Goal: Transaction & Acquisition: Purchase product/service

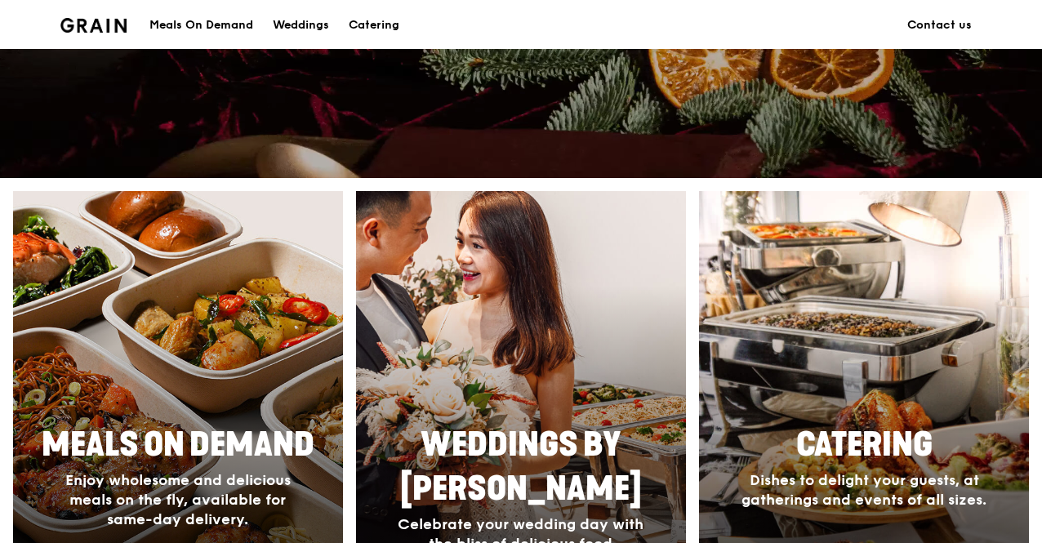
scroll to position [951, 0]
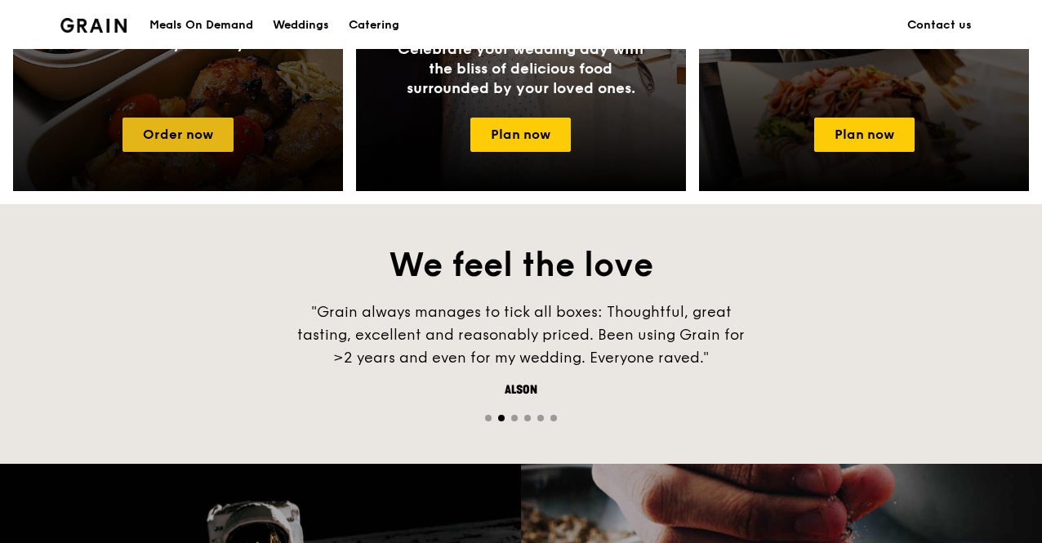
click at [180, 140] on link "Order now" at bounding box center [178, 135] width 111 height 34
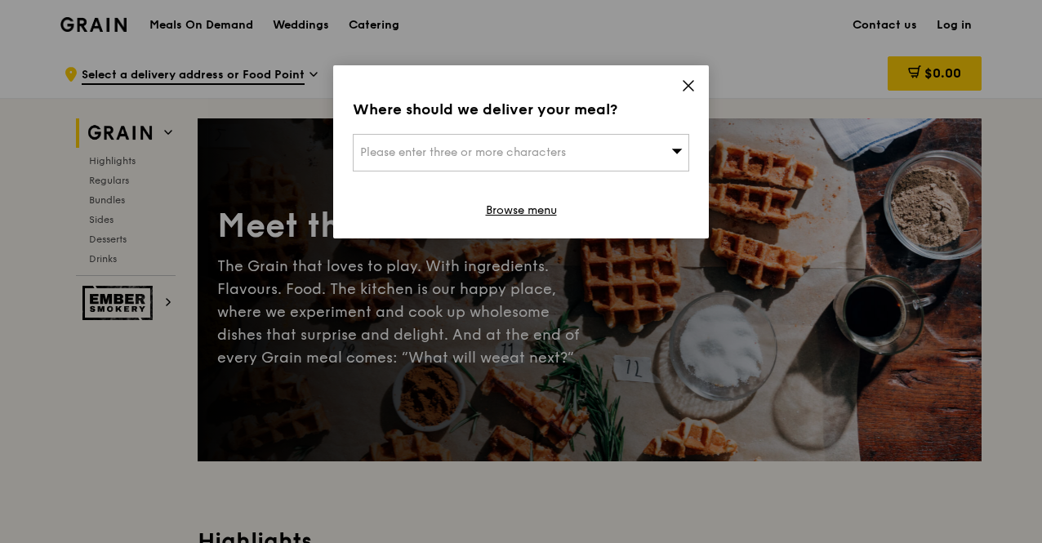
click at [591, 144] on div "Please enter three or more characters" at bounding box center [521, 153] width 337 height 38
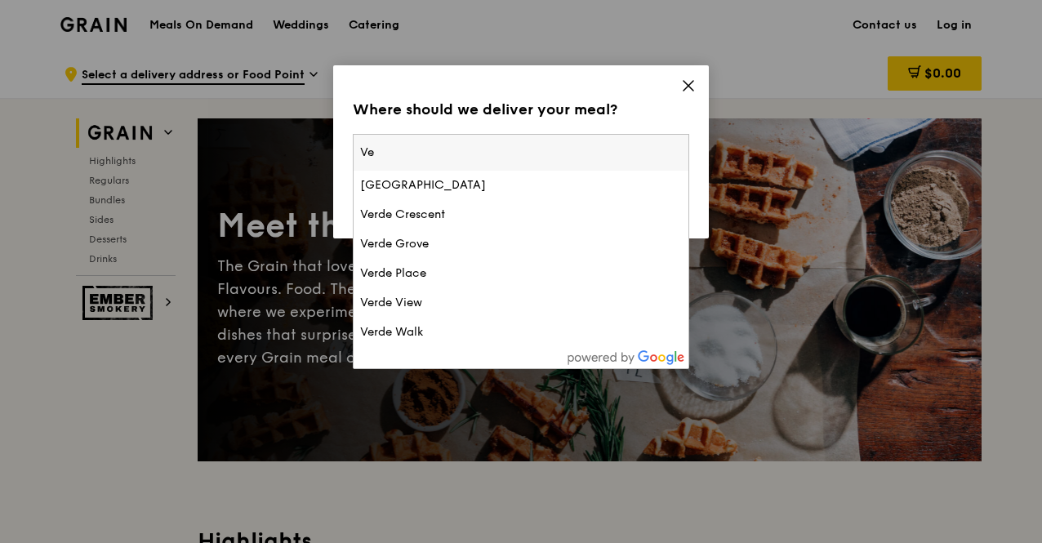
type input "V"
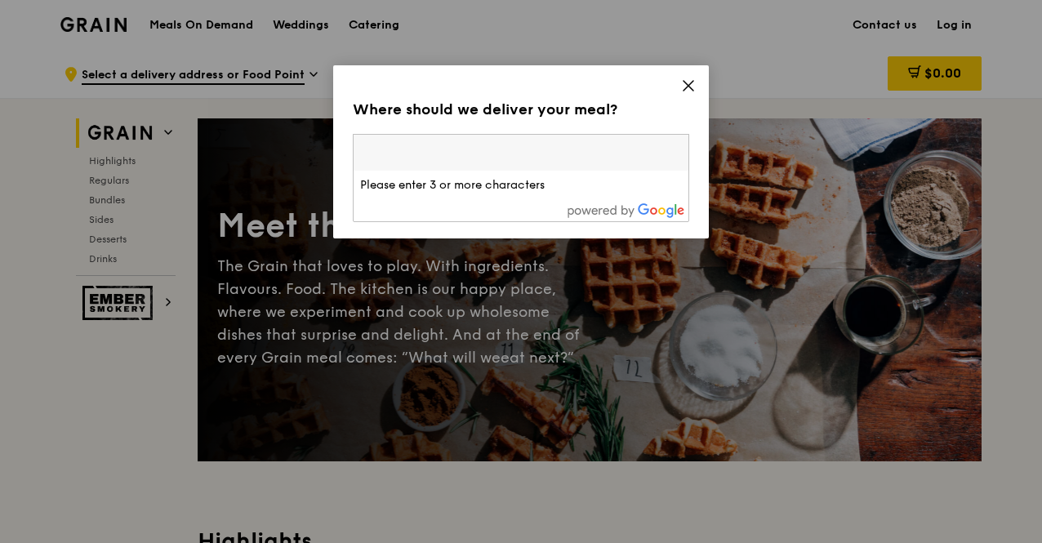
click at [700, 83] on div "Where should we deliver your meal? Please enter three or more characters Please…" at bounding box center [521, 151] width 376 height 173
click at [692, 87] on icon at bounding box center [688, 85] width 15 height 15
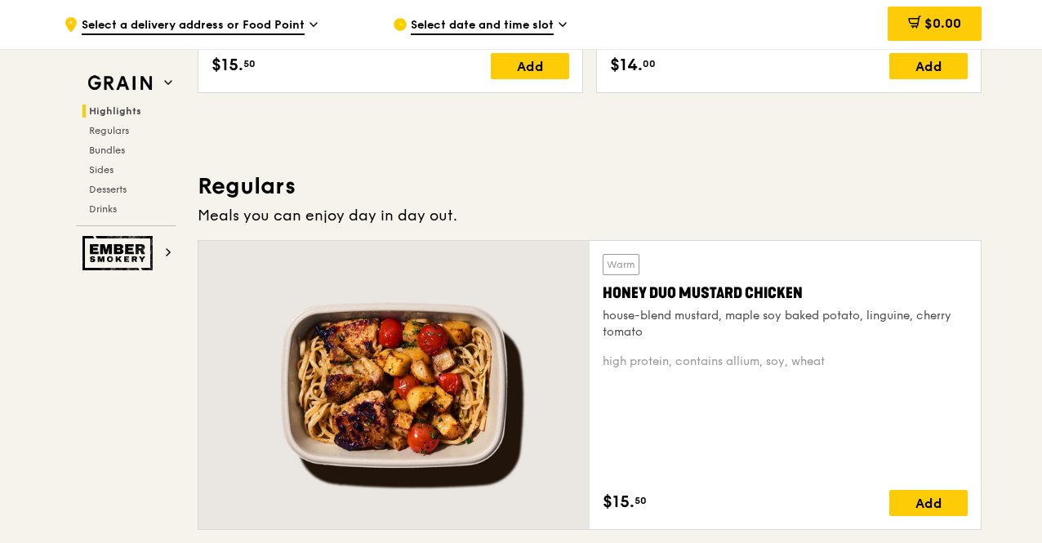
scroll to position [1426, 0]
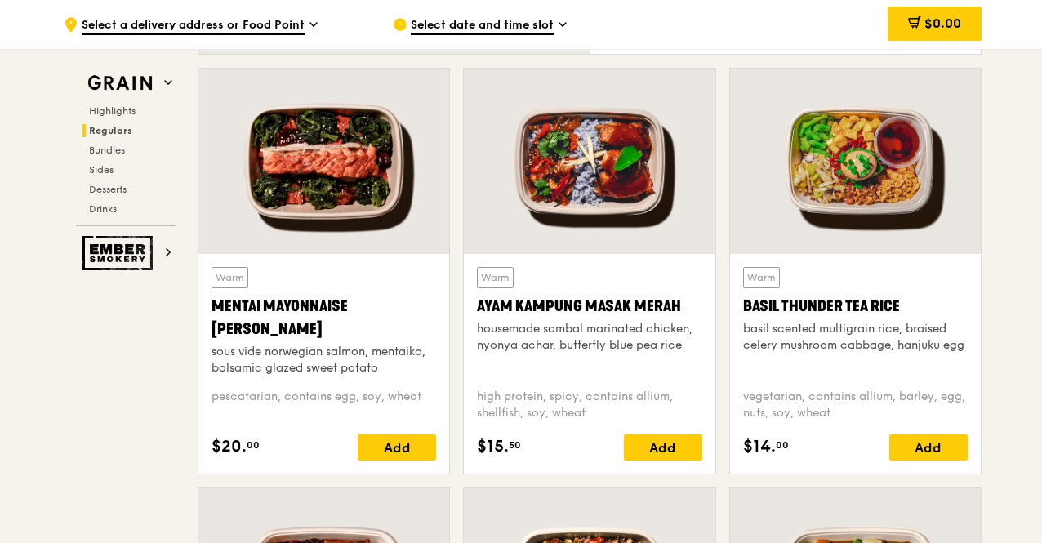
drag, startPoint x: 278, startPoint y: 241, endPoint x: 90, endPoint y: 398, distance: 244.7
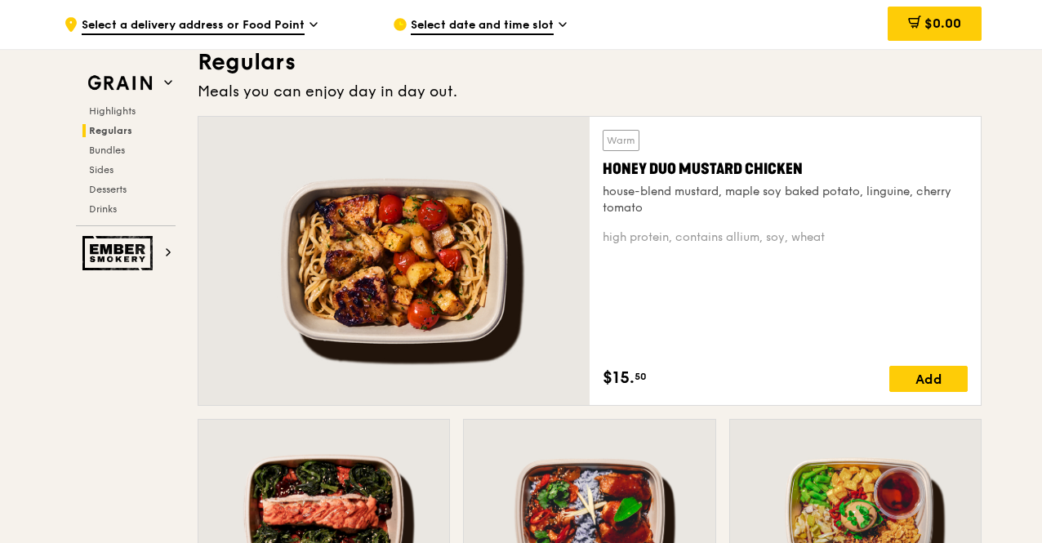
scroll to position [0, 0]
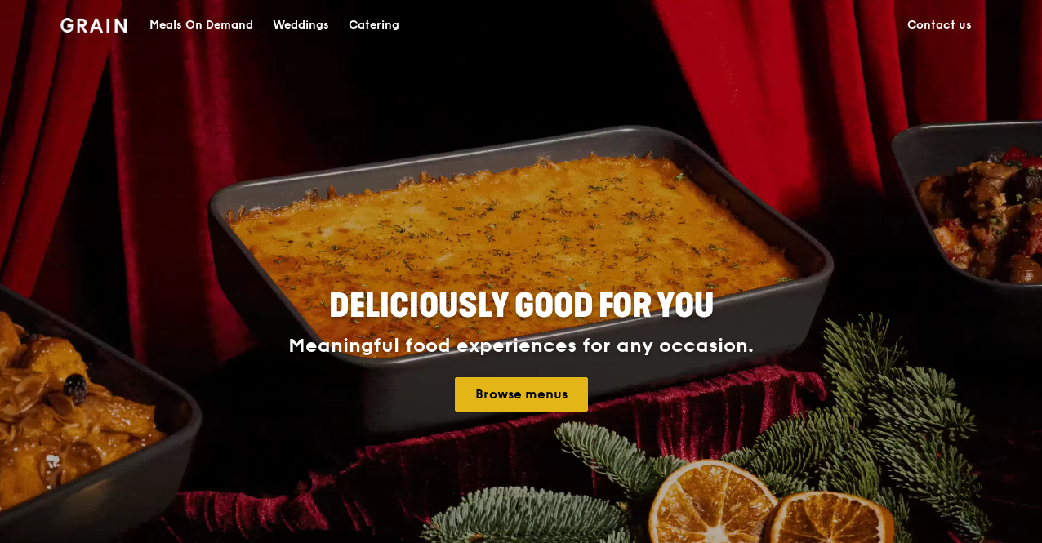
click at [535, 403] on link "Browse menus" at bounding box center [521, 394] width 133 height 34
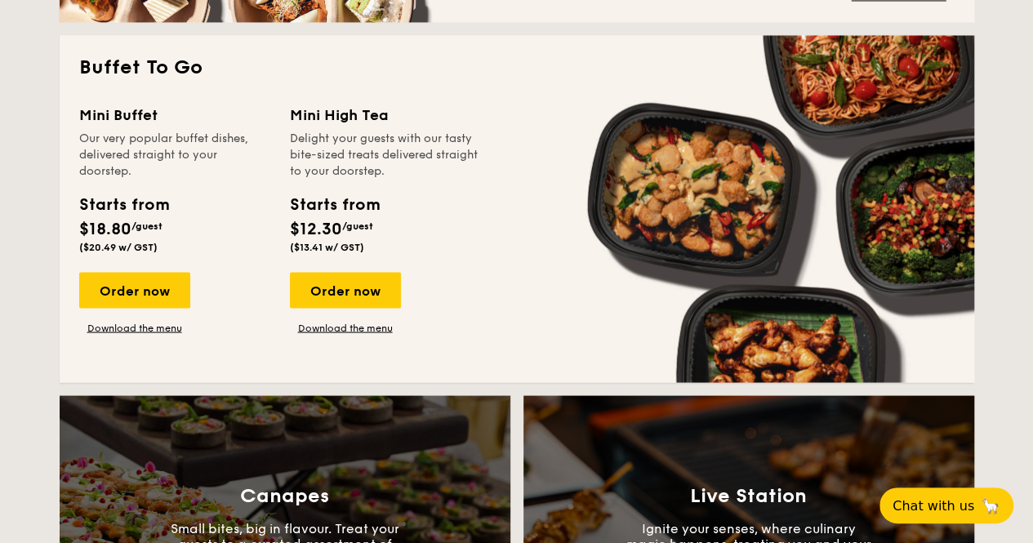
scroll to position [951, 0]
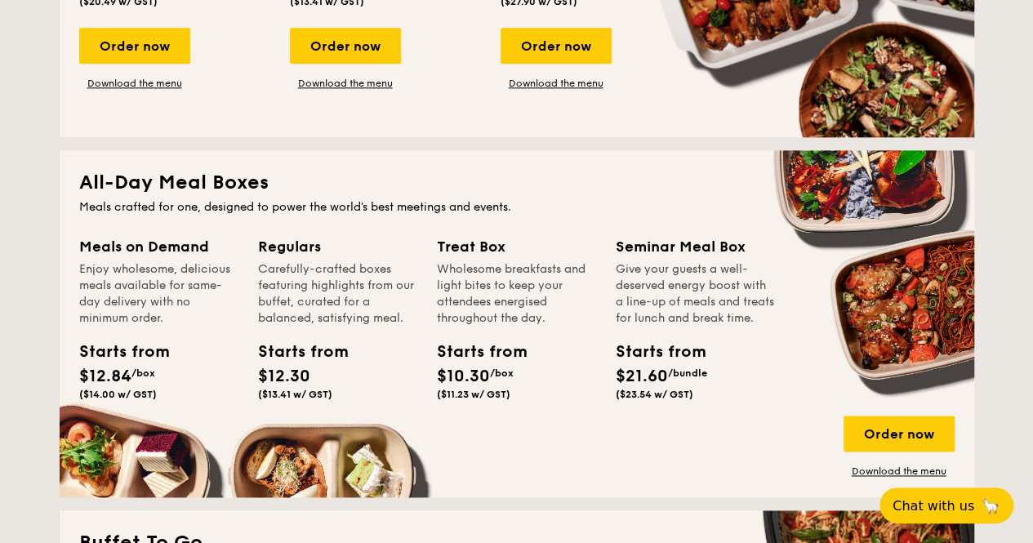
click at [428, 375] on div "Regulars Carefully-crafted boxes featuring highlights from our buffet, curated …" at bounding box center [347, 340] width 179 height 211
click at [879, 468] on link "Download the menu" at bounding box center [899, 471] width 111 height 13
